Goal: Check status: Check status

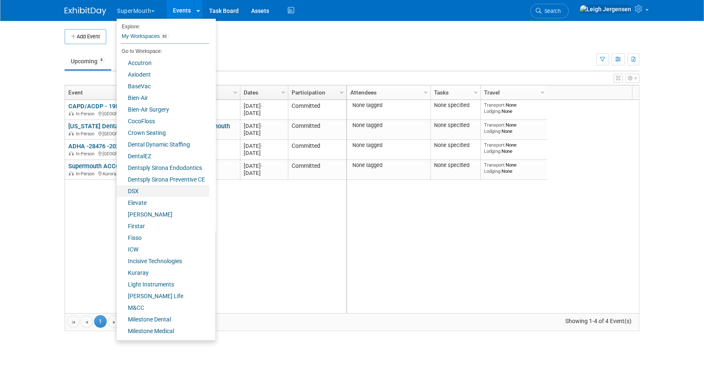
click at [138, 191] on link "DSX" at bounding box center [163, 191] width 92 height 12
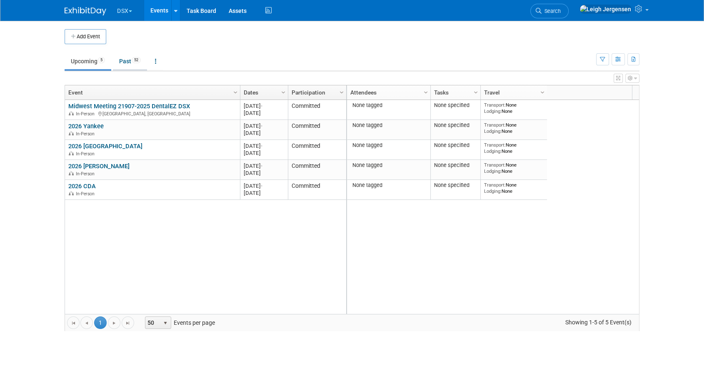
click at [127, 59] on link "Past 52" at bounding box center [130, 61] width 34 height 16
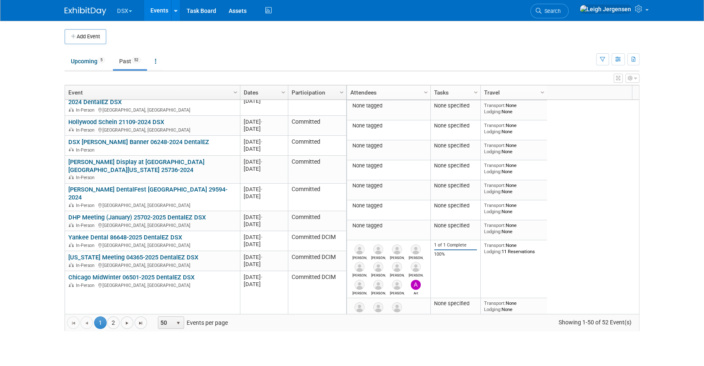
scroll to position [835, 0]
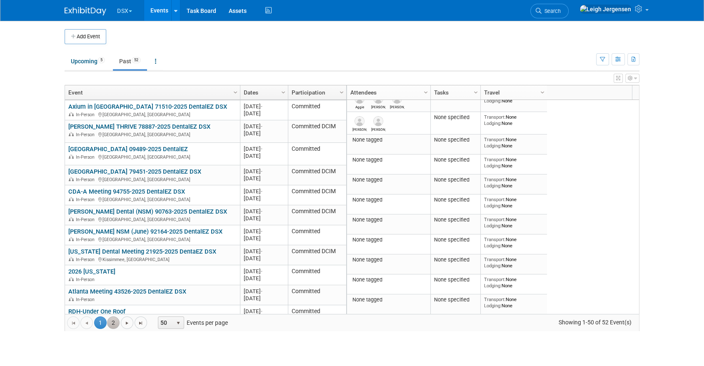
click at [111, 324] on link "2" at bounding box center [113, 322] width 12 height 12
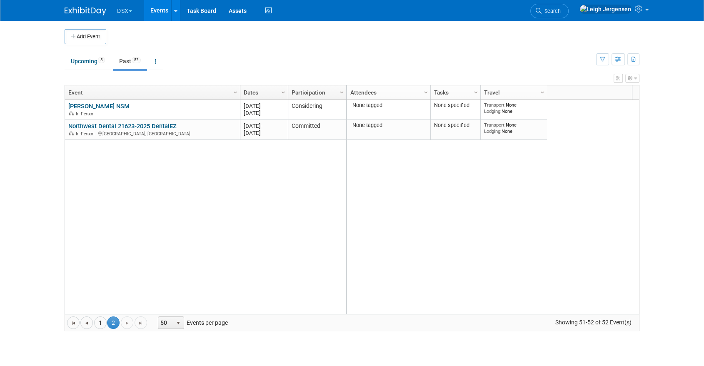
scroll to position [0, 0]
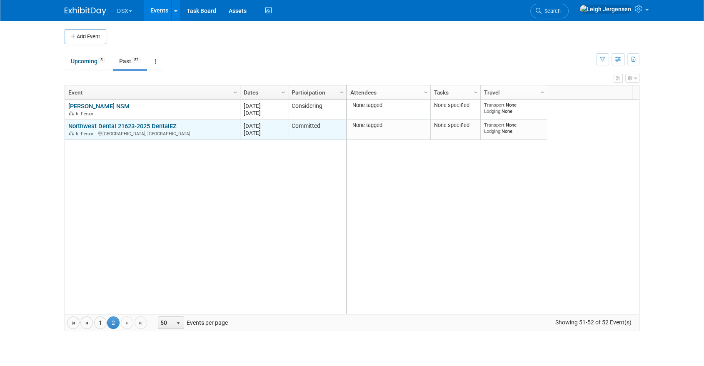
click at [143, 124] on link "Northwest Dental 21623-2025 DentalEZ" at bounding box center [122, 125] width 108 height 7
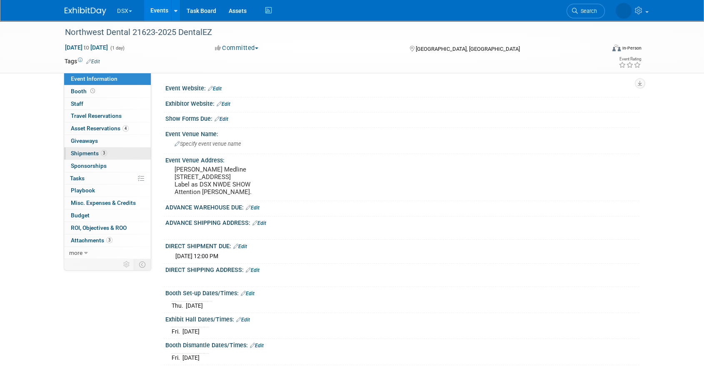
click at [81, 152] on span "Shipments 3" at bounding box center [89, 153] width 36 height 7
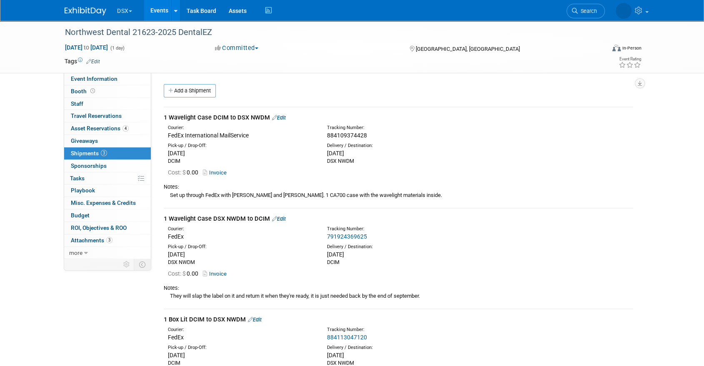
click at [345, 234] on link "791924369625" at bounding box center [347, 236] width 40 height 7
